Goal: Task Accomplishment & Management: Manage account settings

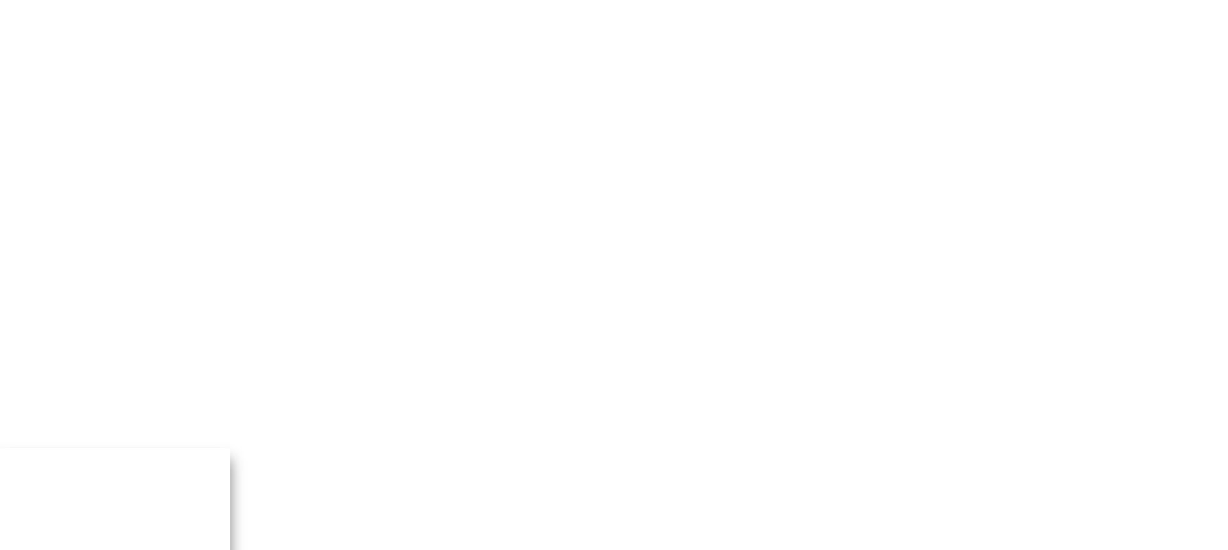
drag, startPoint x: 836, startPoint y: 206, endPoint x: 859, endPoint y: 202, distance: 23.5
type input "[EMAIL_ADDRESS][DOMAIN_NAME]"
